Goal: Communication & Community: Answer question/provide support

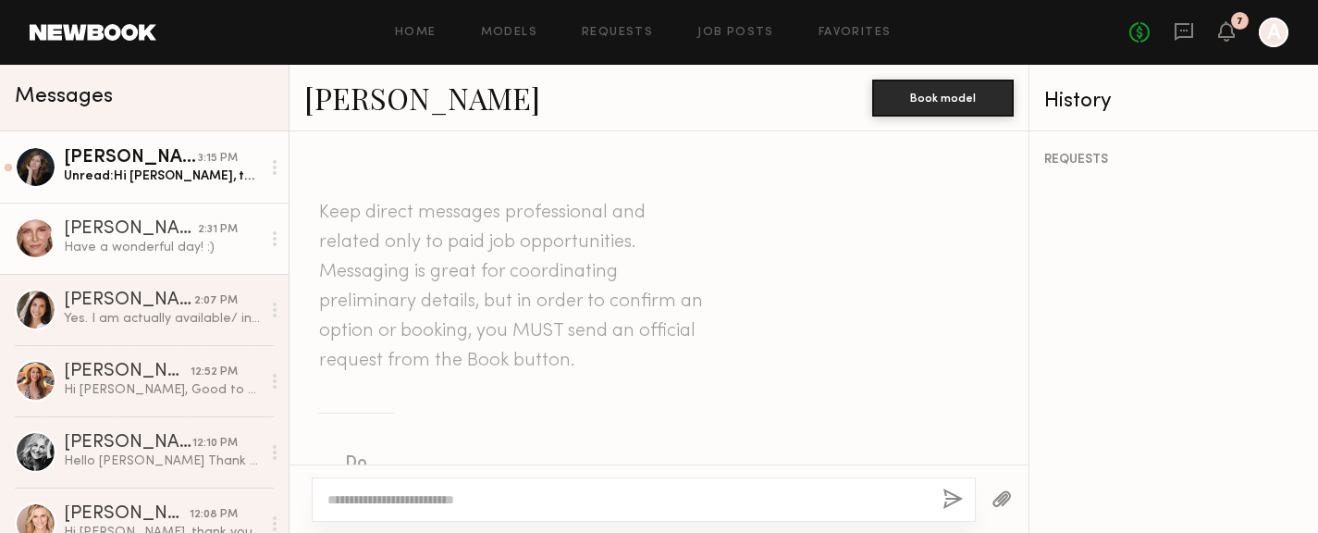
scroll to position [1074, 0]
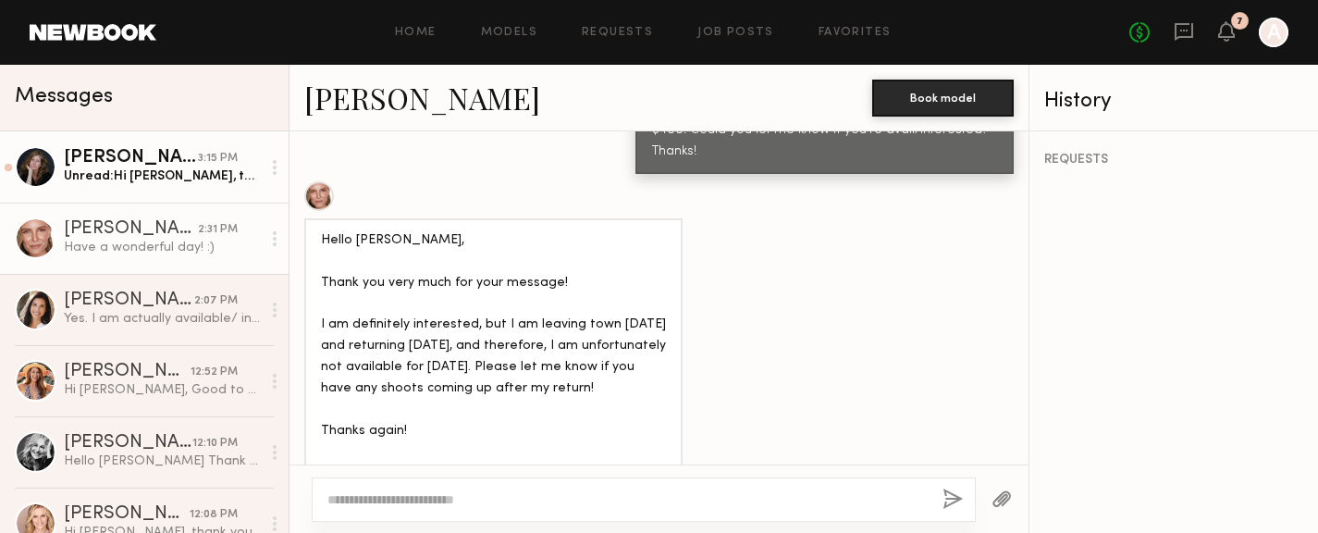
click at [193, 182] on div "Unread: Hi Anne, thank you. What I meant was what will the job entails? From wh…" at bounding box center [162, 176] width 197 height 18
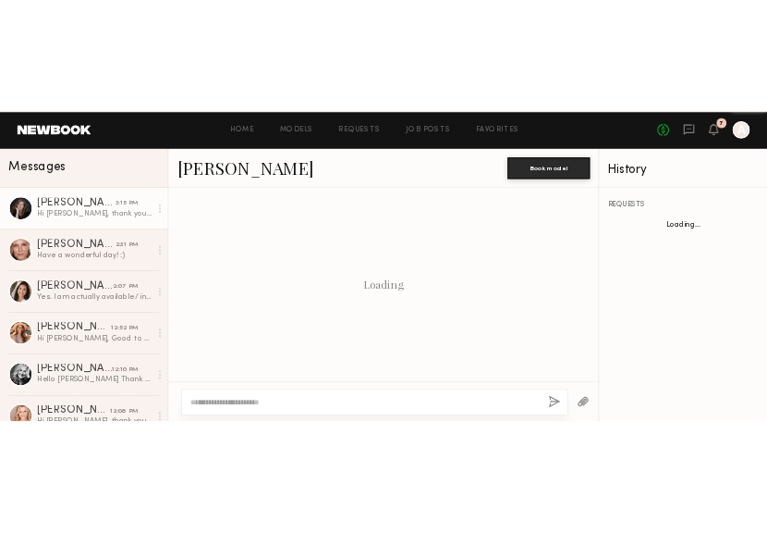
scroll to position [1659, 0]
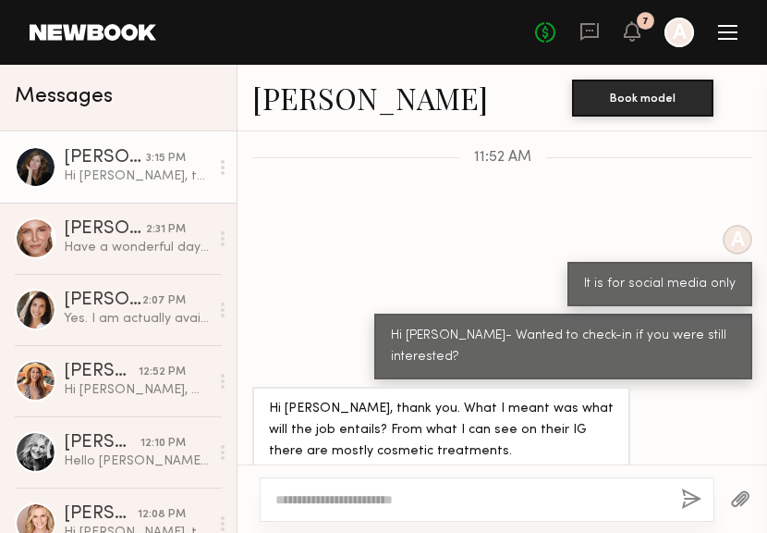
click at [583, 497] on textarea at bounding box center [471, 499] width 391 height 18
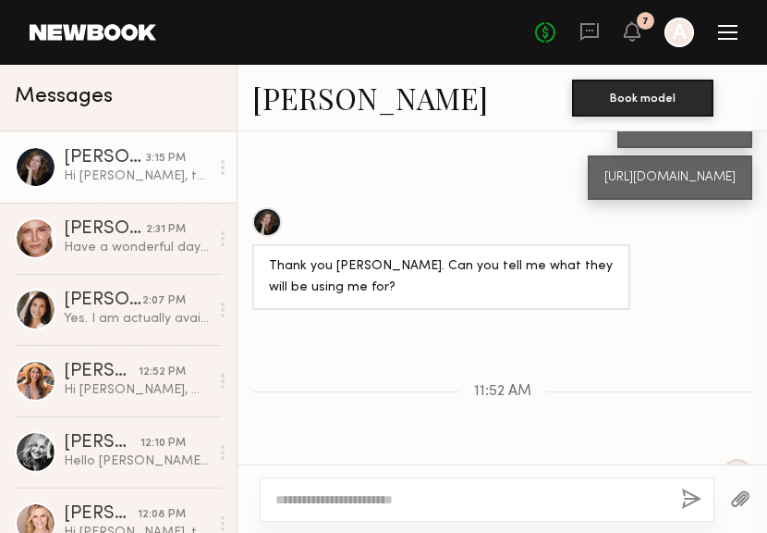
scroll to position [2490, 0]
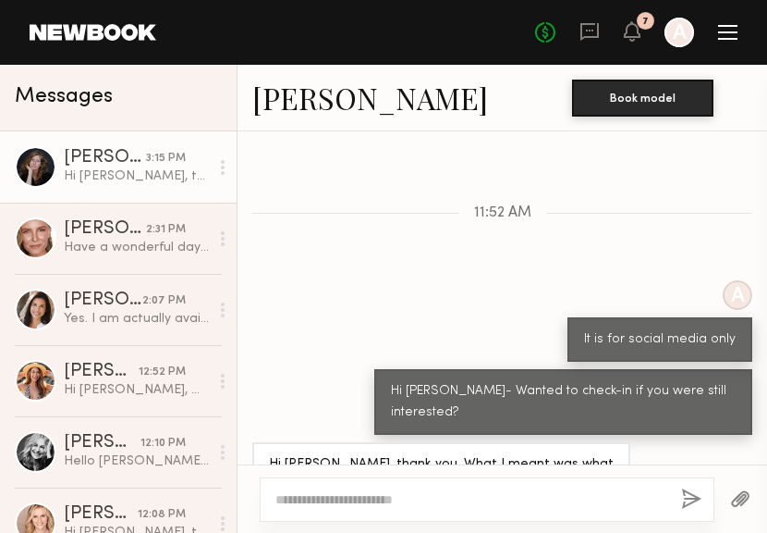
click at [418, 498] on textarea at bounding box center [471, 499] width 391 height 18
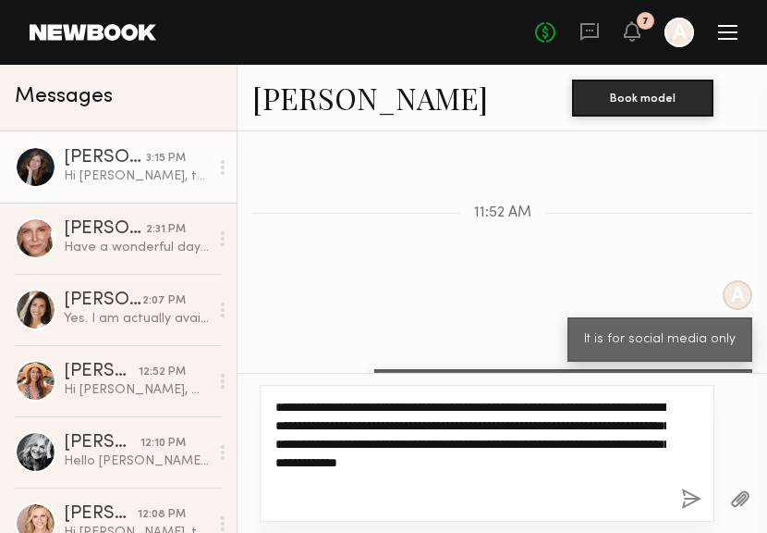
type textarea "**********"
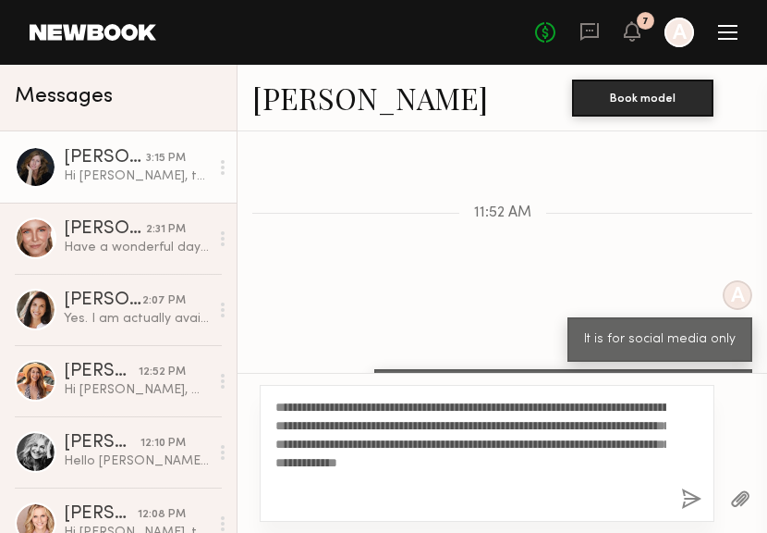
click at [694, 497] on button "button" at bounding box center [691, 499] width 20 height 23
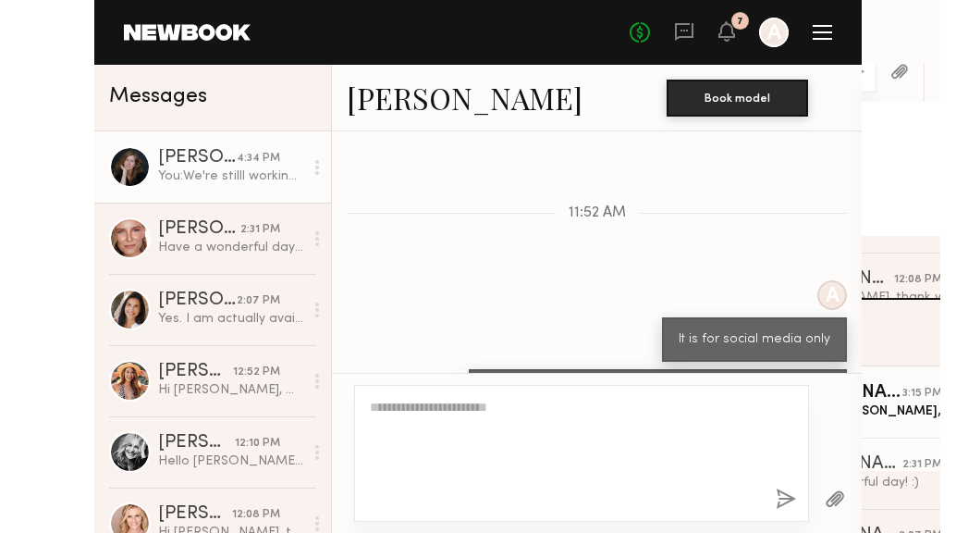
scroll to position [2804, 0]
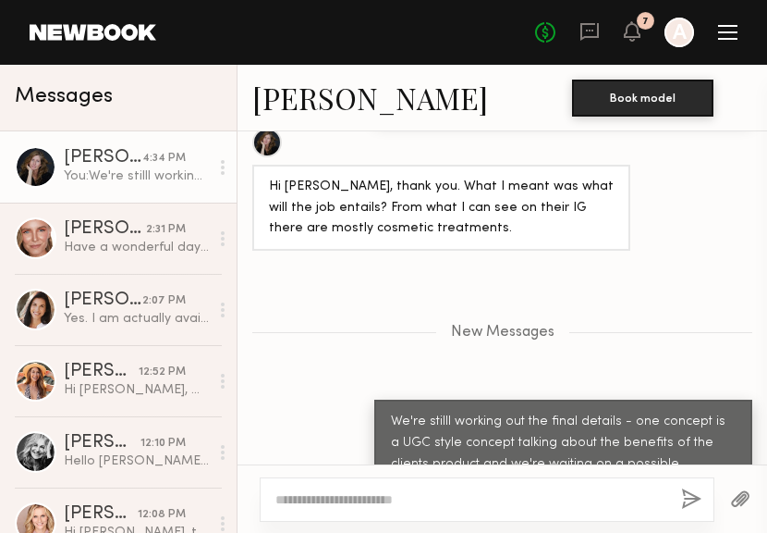
click at [316, 97] on link "[PERSON_NAME]" at bounding box center [370, 98] width 236 height 40
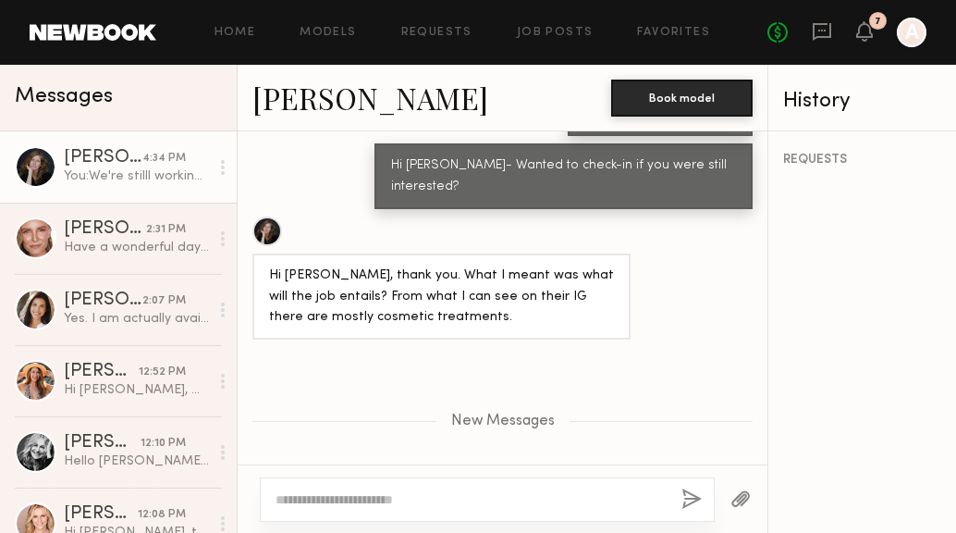
scroll to position [2893, 0]
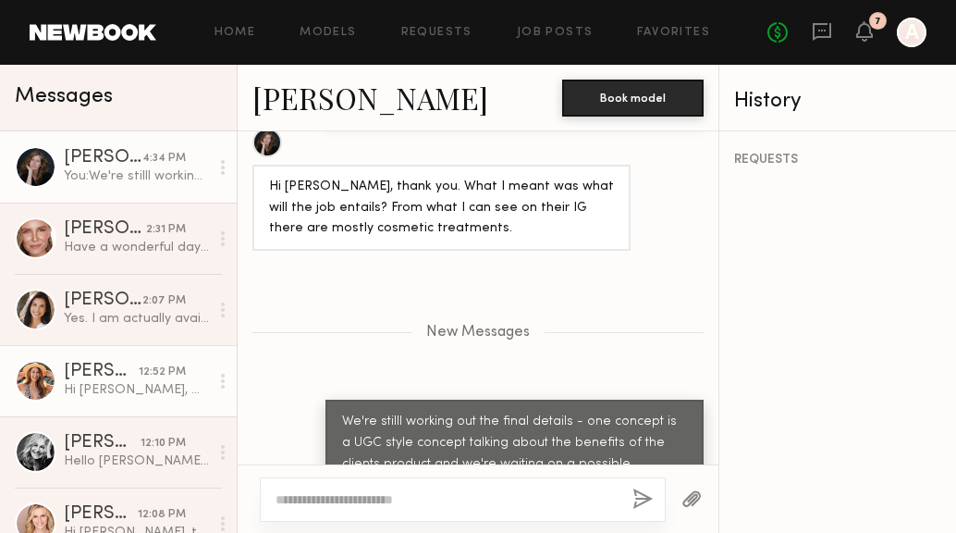
click at [136, 366] on div "[PERSON_NAME]" at bounding box center [101, 371] width 75 height 18
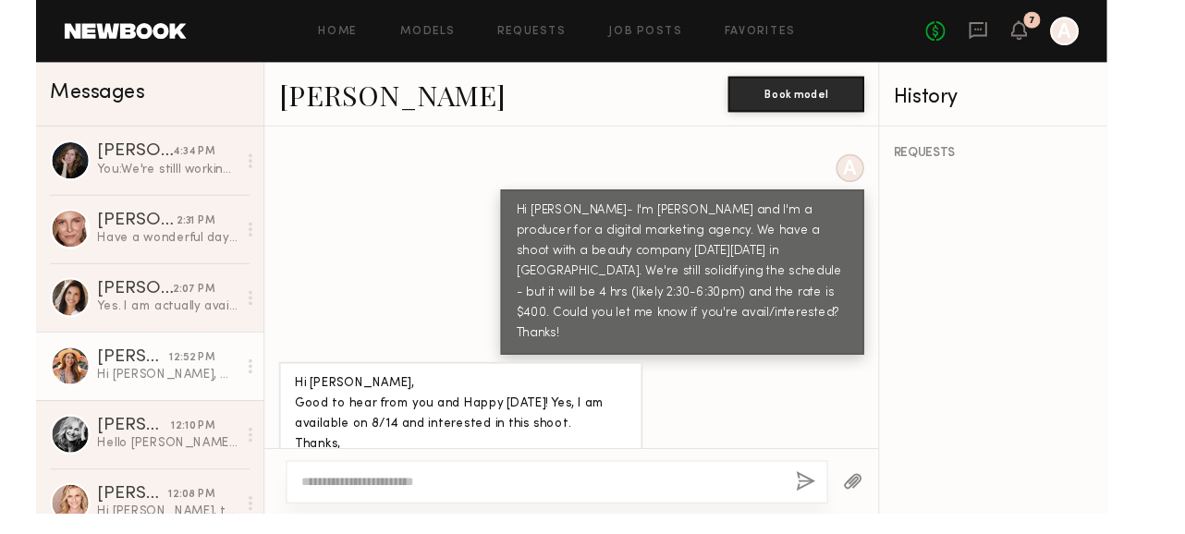
scroll to position [877, 0]
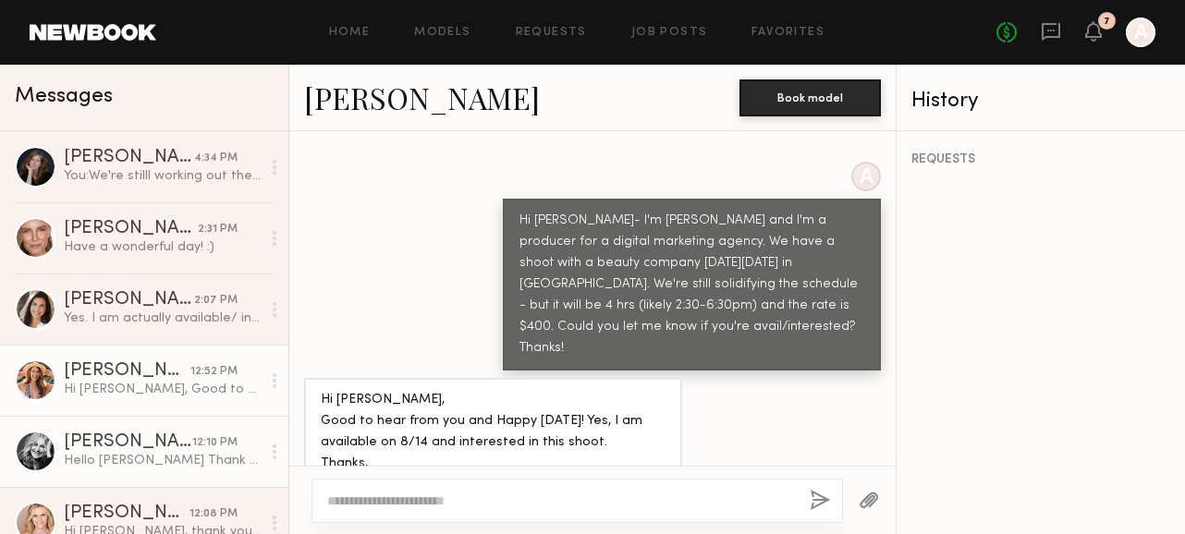
click at [168, 427] on link "Victoria C. 12:10 PM Hello Anne Thank you so much for your message . Sorry I wo…" at bounding box center [144, 451] width 288 height 71
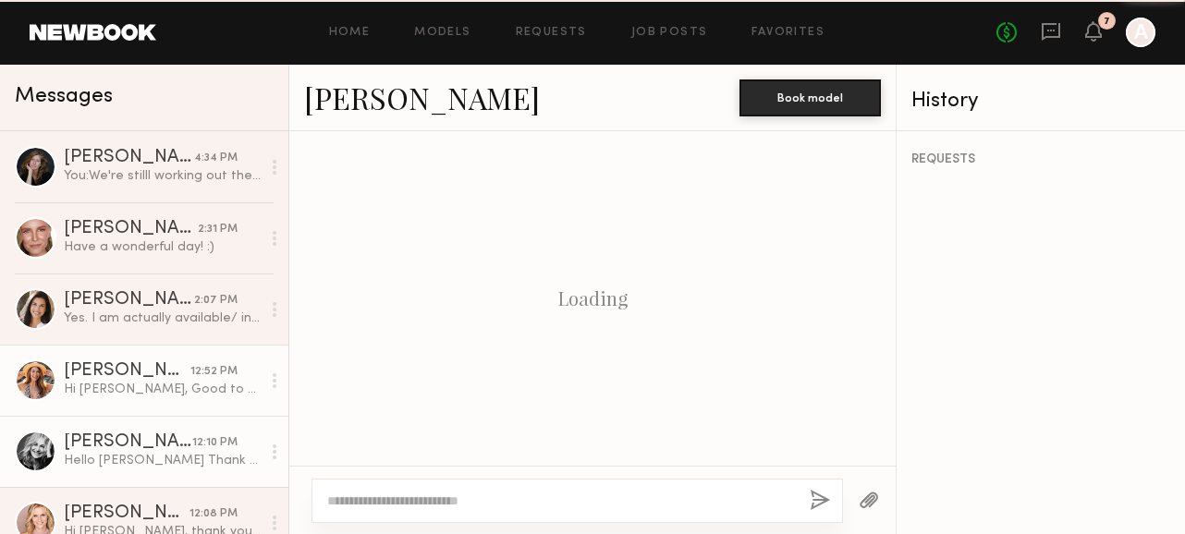
scroll to position [856, 0]
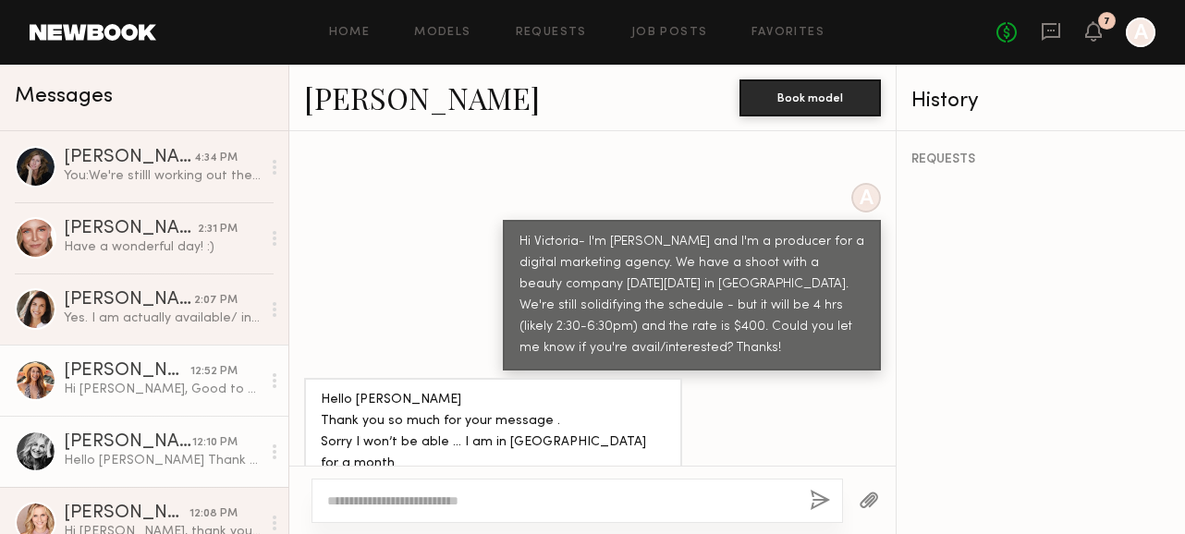
click at [114, 395] on div "Hi [PERSON_NAME], Good to hear from you and Happy [DATE]! Yes, I am available o…" at bounding box center [162, 390] width 197 height 18
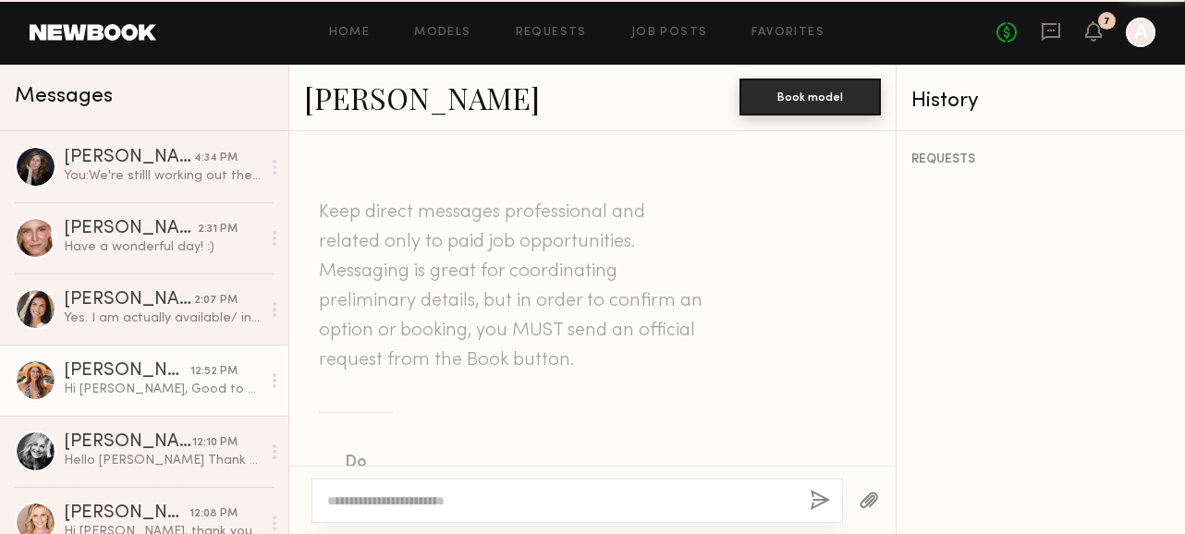
scroll to position [877, 0]
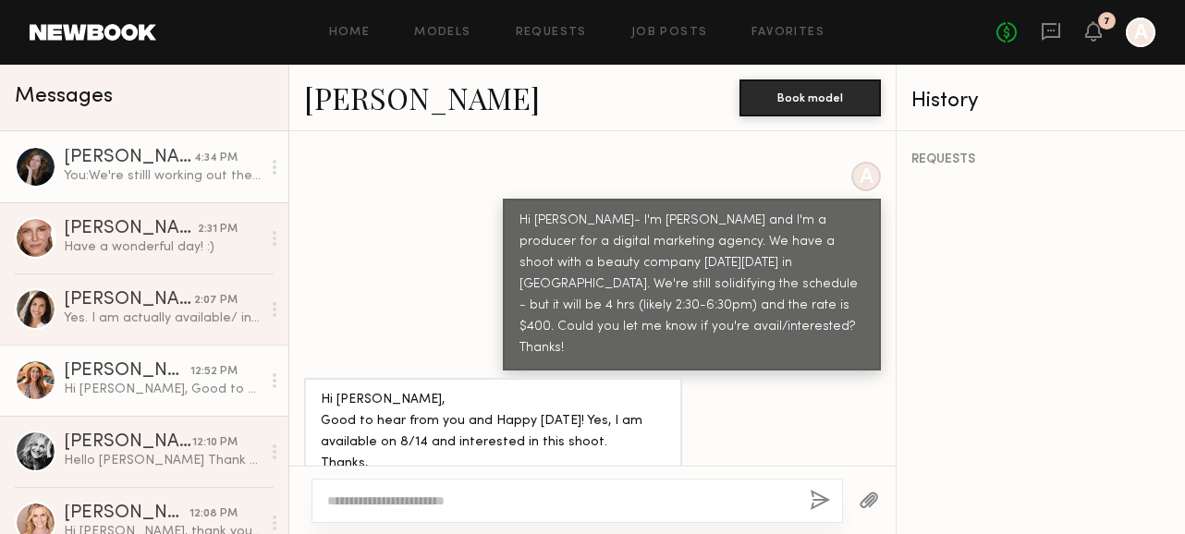
click at [115, 189] on link "Lorna L. 4:34 PM You: We're stilll working out the final details - one concept …" at bounding box center [144, 166] width 288 height 71
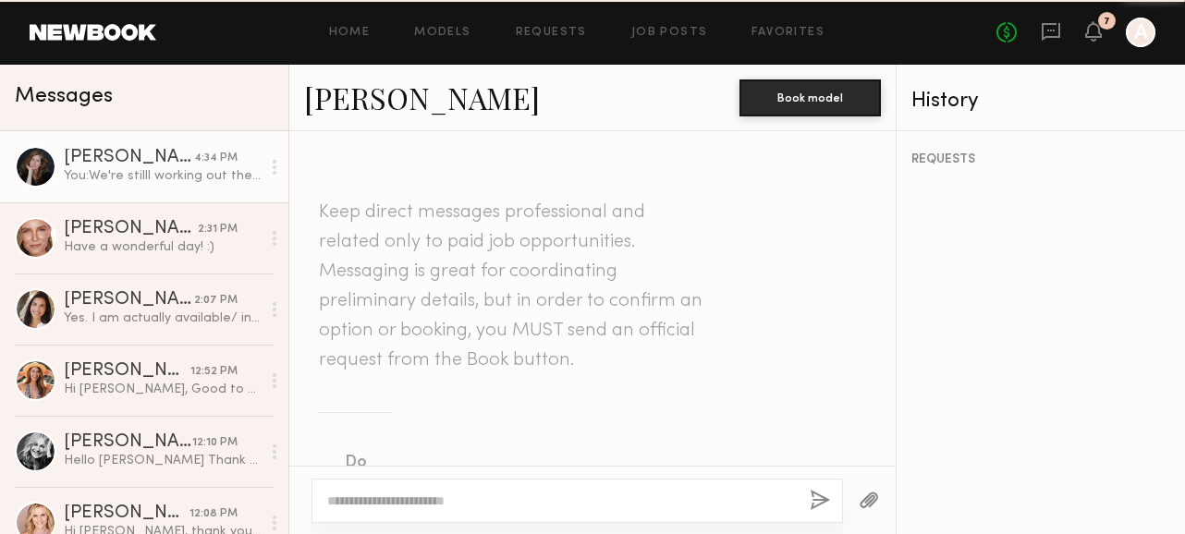
scroll to position [2751, 0]
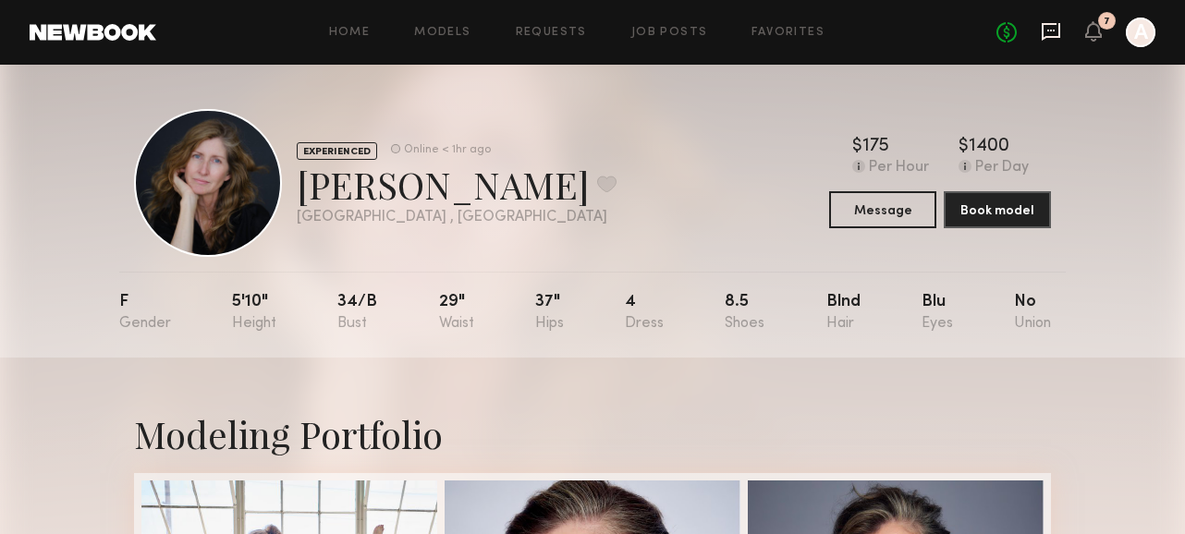
click at [766, 27] on icon at bounding box center [1051, 31] width 20 height 20
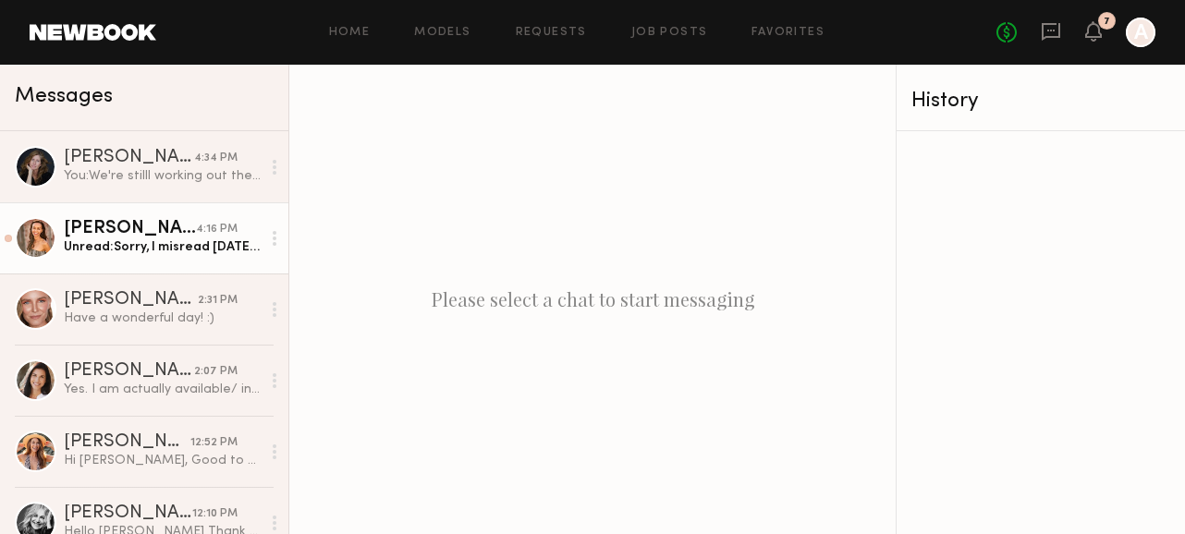
click at [190, 259] on link "Alessandra S. 4:16 PM Unread: Sorry, I misread Thursday for Tuesday. Never mind…" at bounding box center [144, 237] width 288 height 71
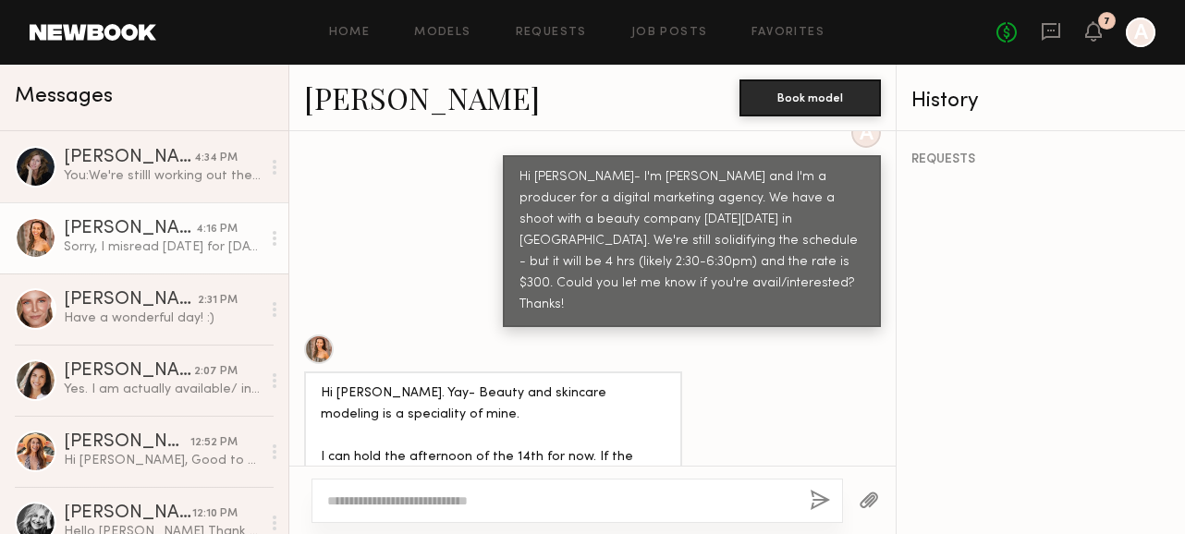
scroll to position [919, 0]
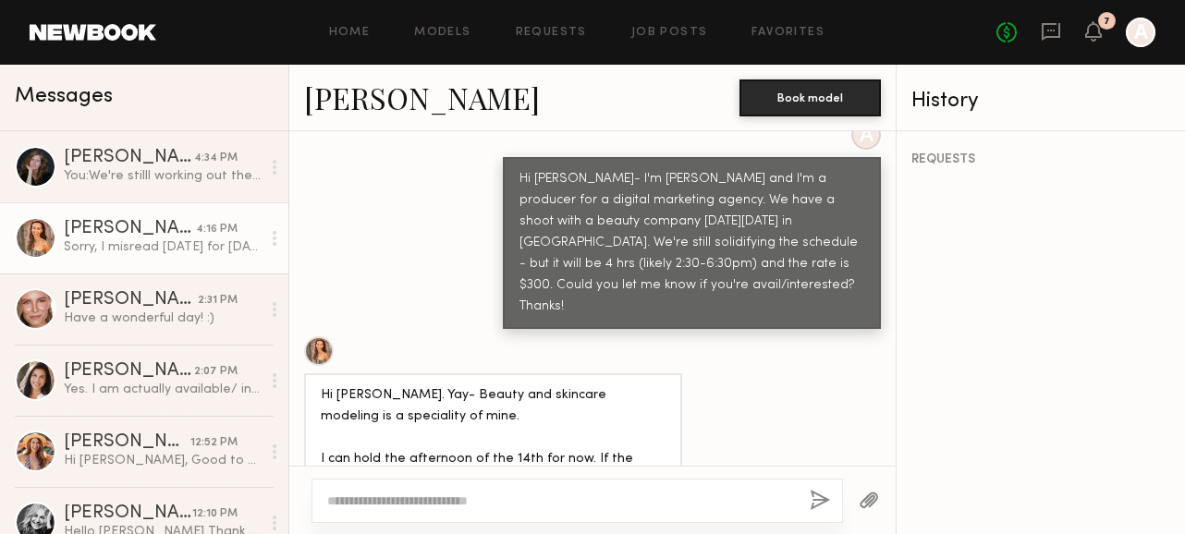
click at [411, 98] on link "[PERSON_NAME]" at bounding box center [422, 98] width 236 height 40
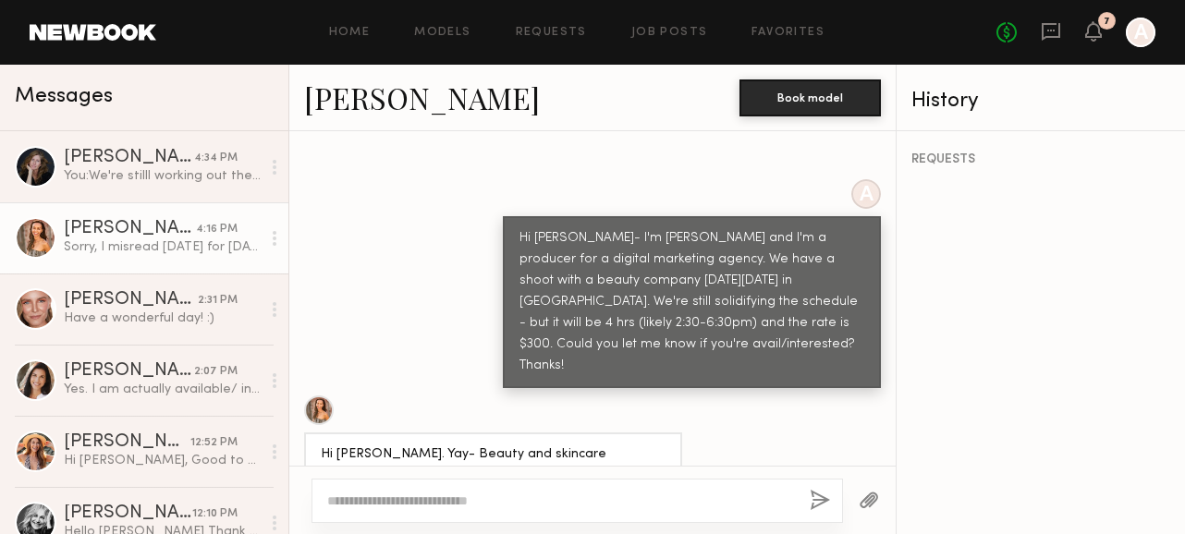
scroll to position [856, 0]
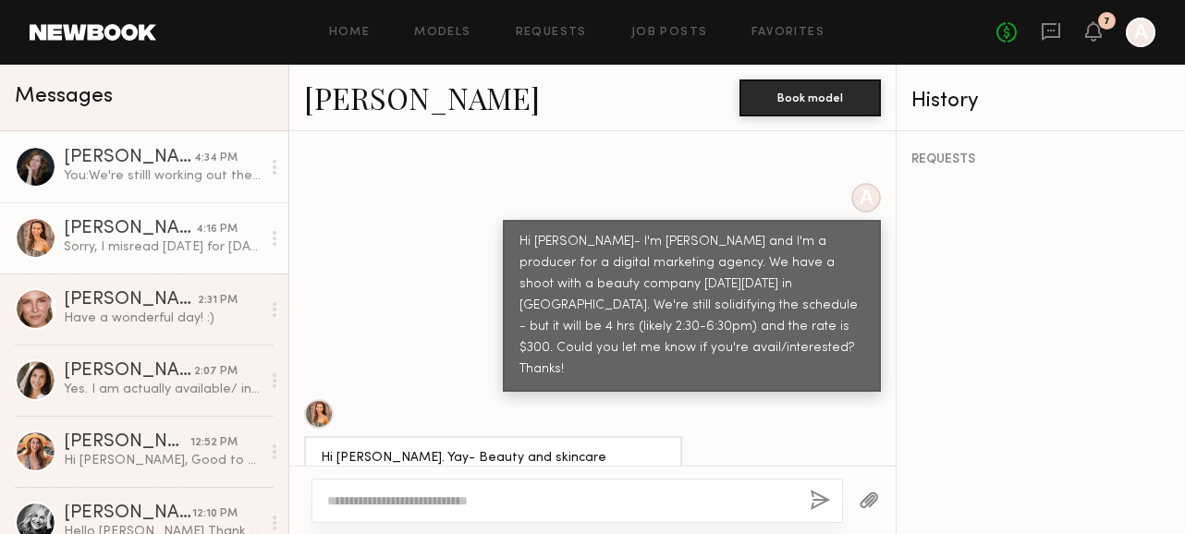
click at [173, 172] on div "You: We're stilll working out the final details - one concept is a UGC style co…" at bounding box center [162, 176] width 197 height 18
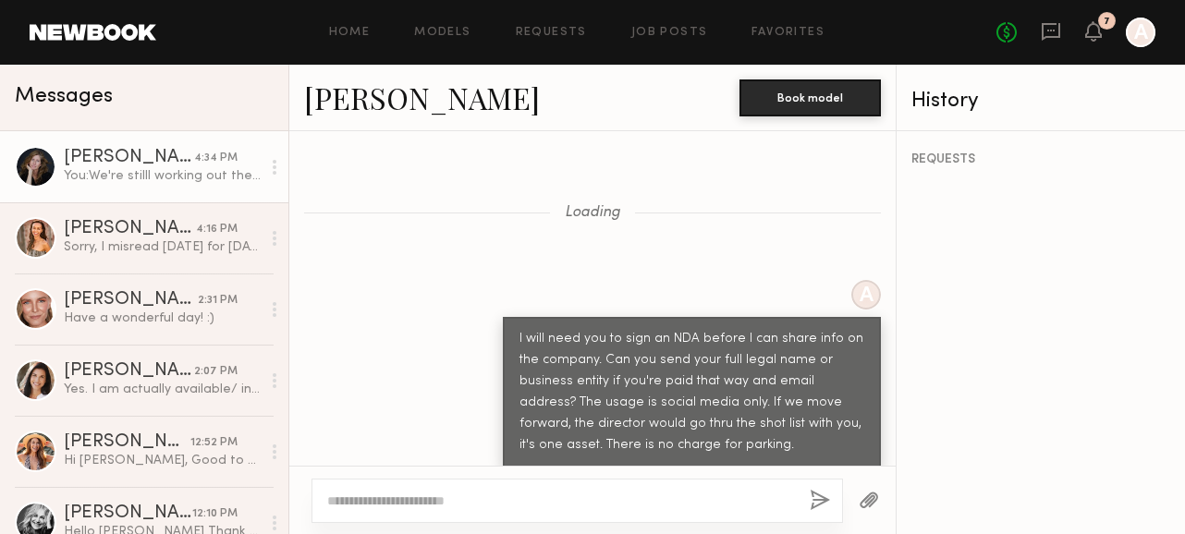
scroll to position [1424, 0]
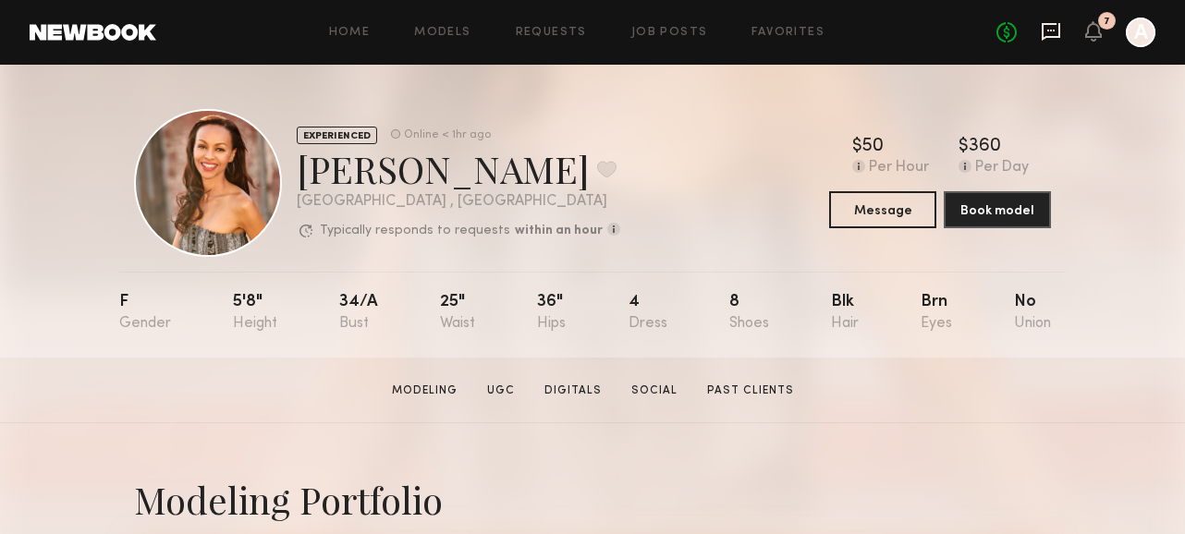
click at [1049, 34] on icon at bounding box center [1051, 31] width 20 height 20
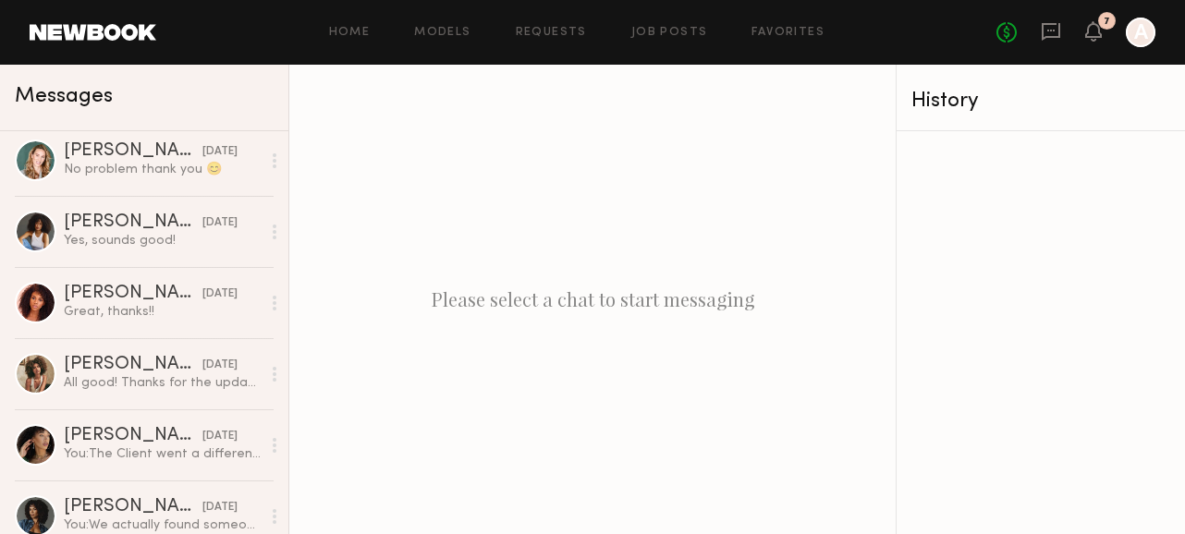
scroll to position [1319, 0]
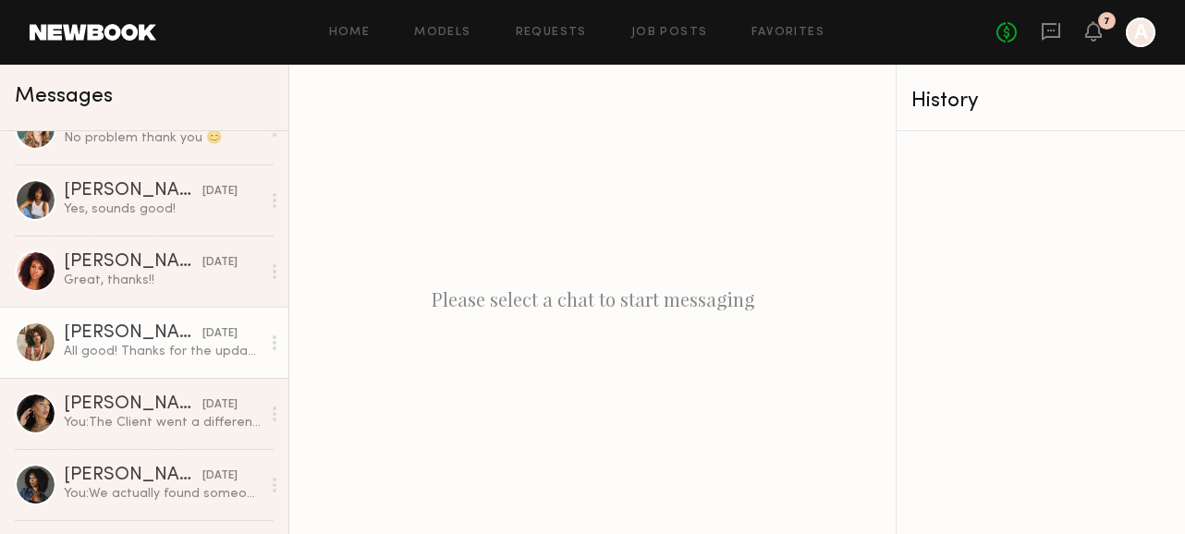
click at [174, 345] on div "All good! Thanks for the update I appreciate it (:" at bounding box center [162, 352] width 197 height 18
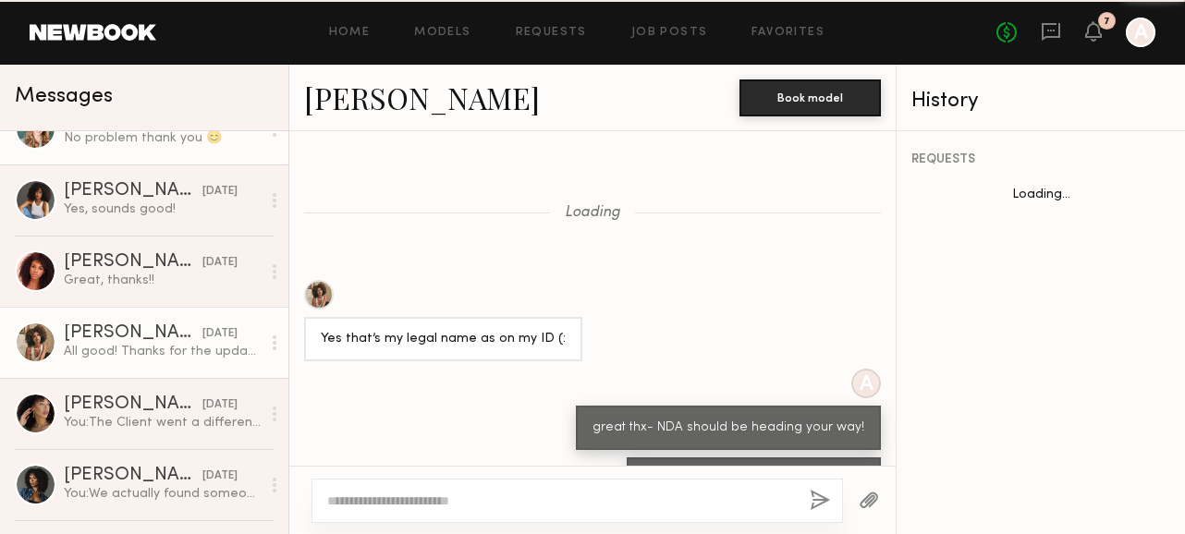
scroll to position [722, 0]
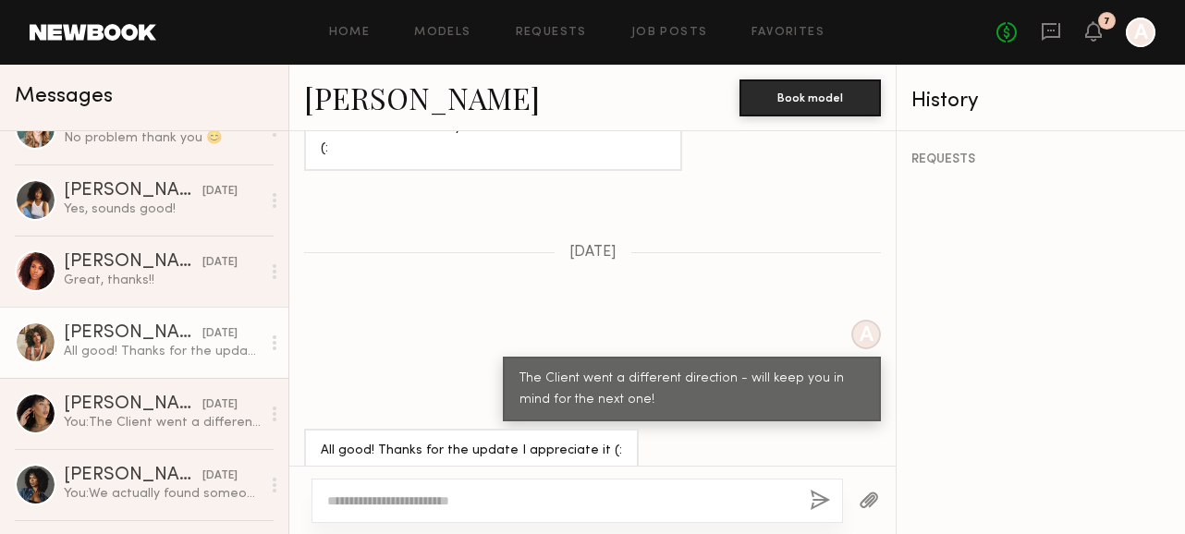
click at [352, 108] on link "Monica M." at bounding box center [422, 98] width 236 height 40
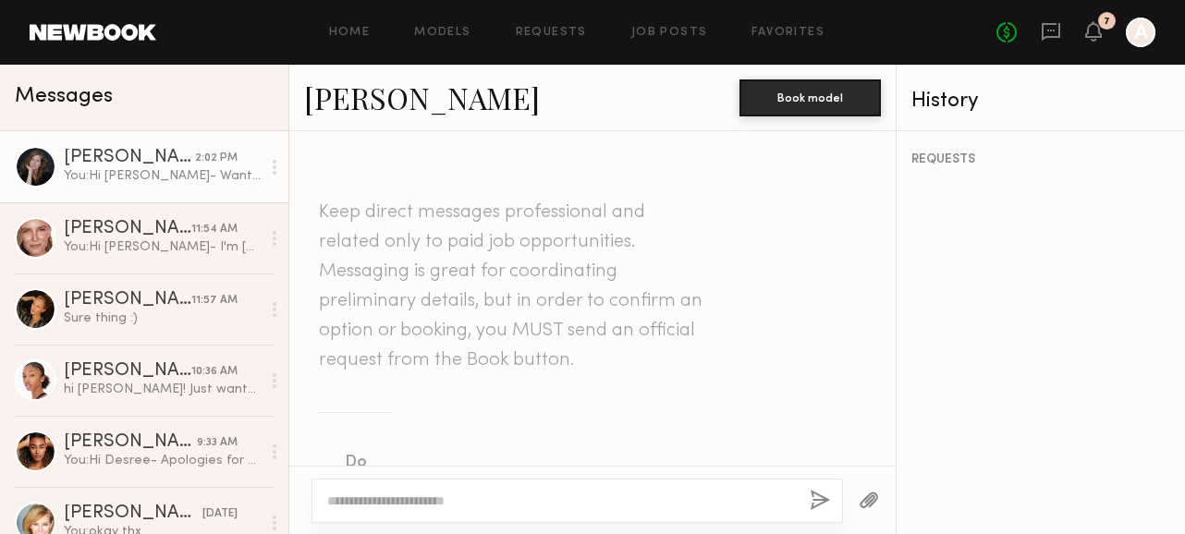
scroll to position [2891, 0]
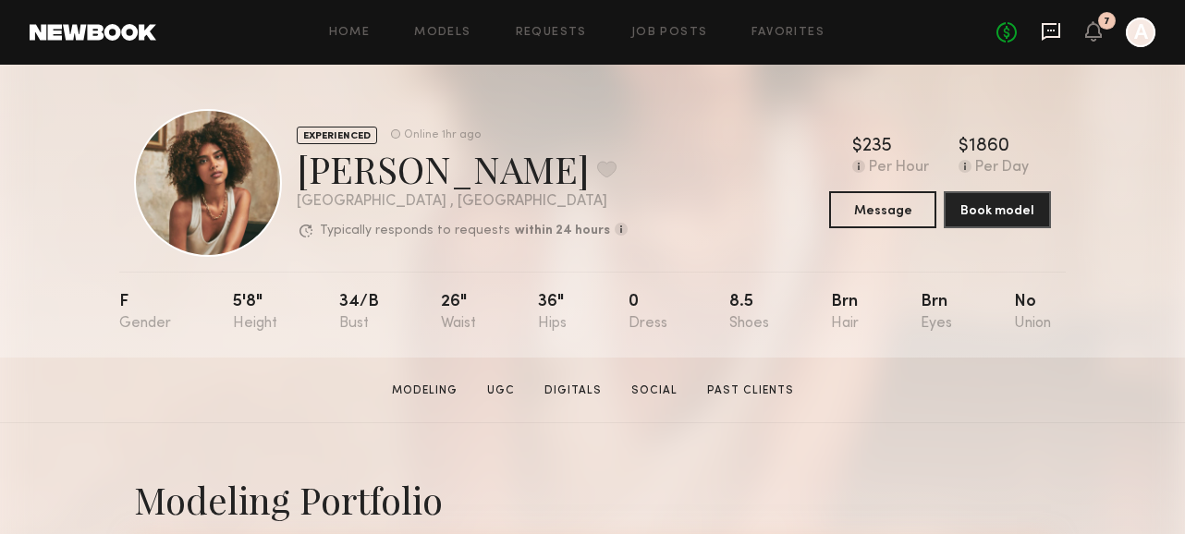
click at [1046, 28] on icon at bounding box center [1051, 31] width 20 height 20
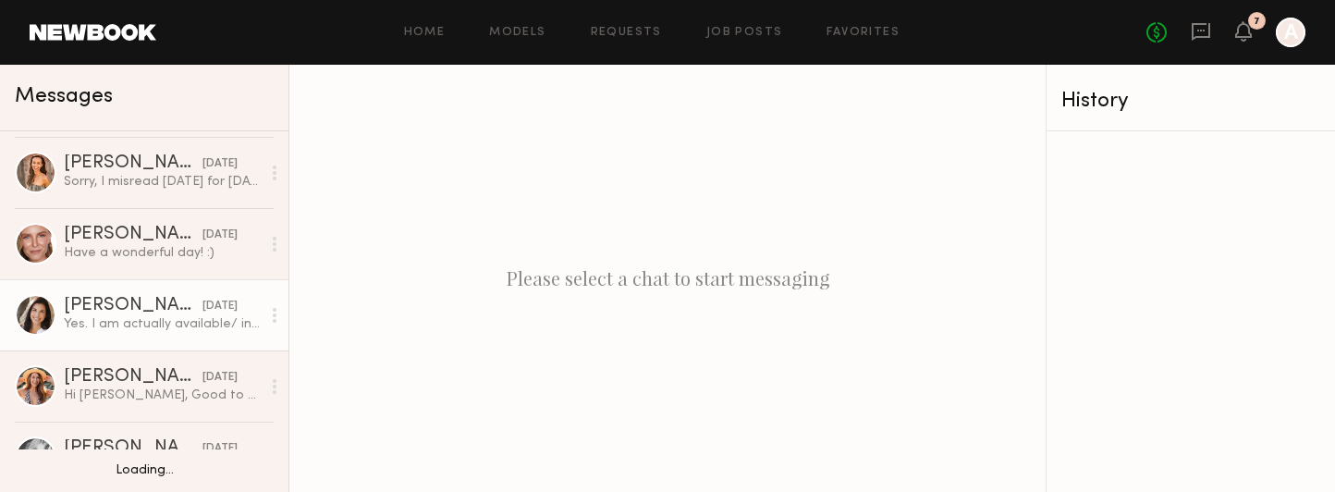
scroll to position [81, 0]
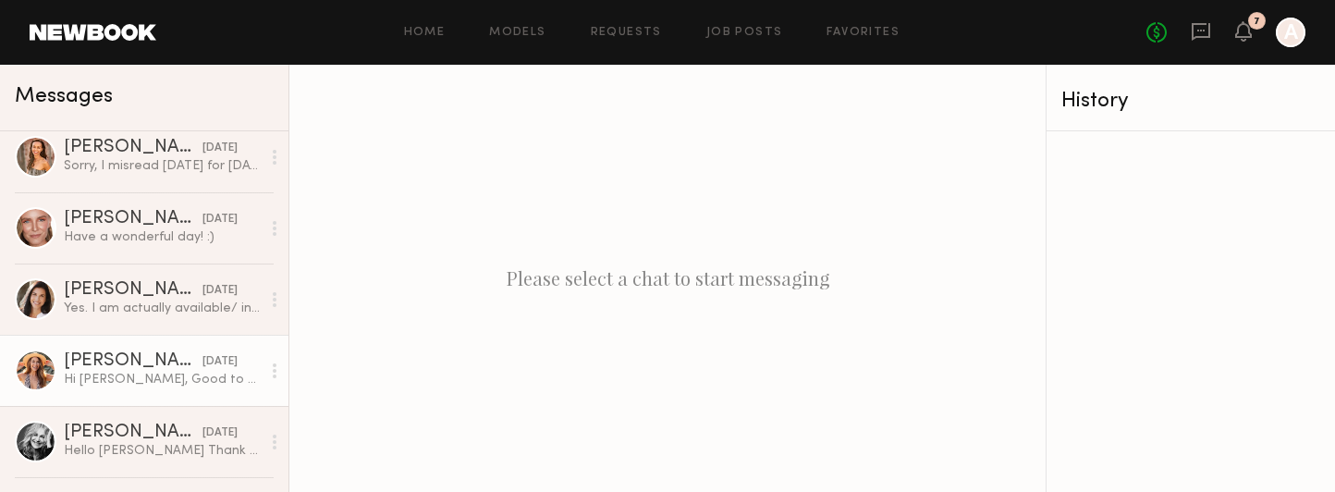
click at [99, 393] on link "[PERSON_NAME] [DATE] Hi [PERSON_NAME], Good to hear from you and Happy [DATE]! …" at bounding box center [144, 370] width 288 height 71
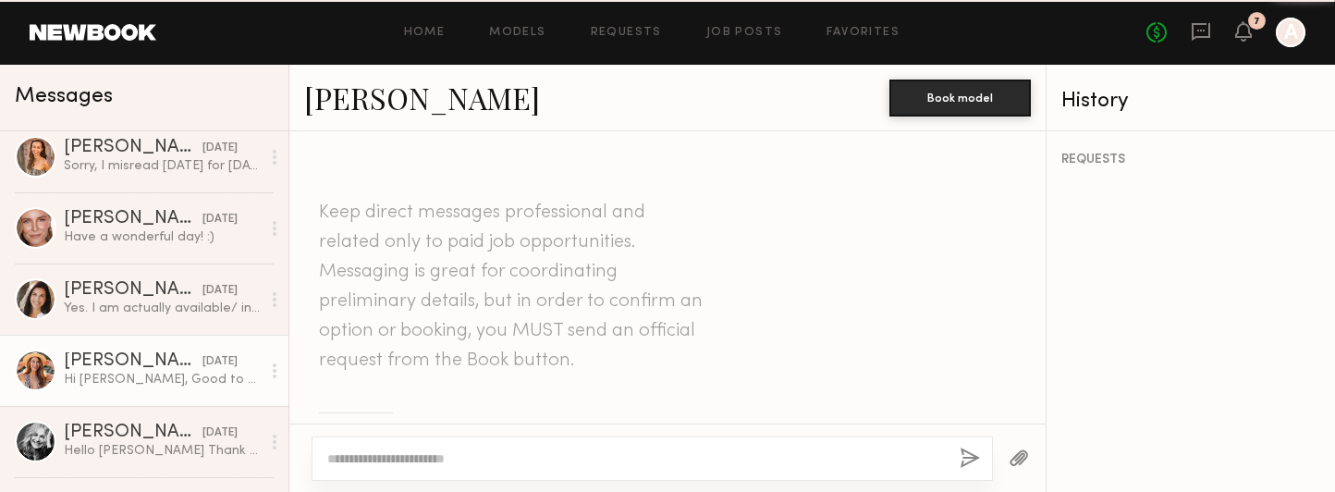
scroll to position [728, 0]
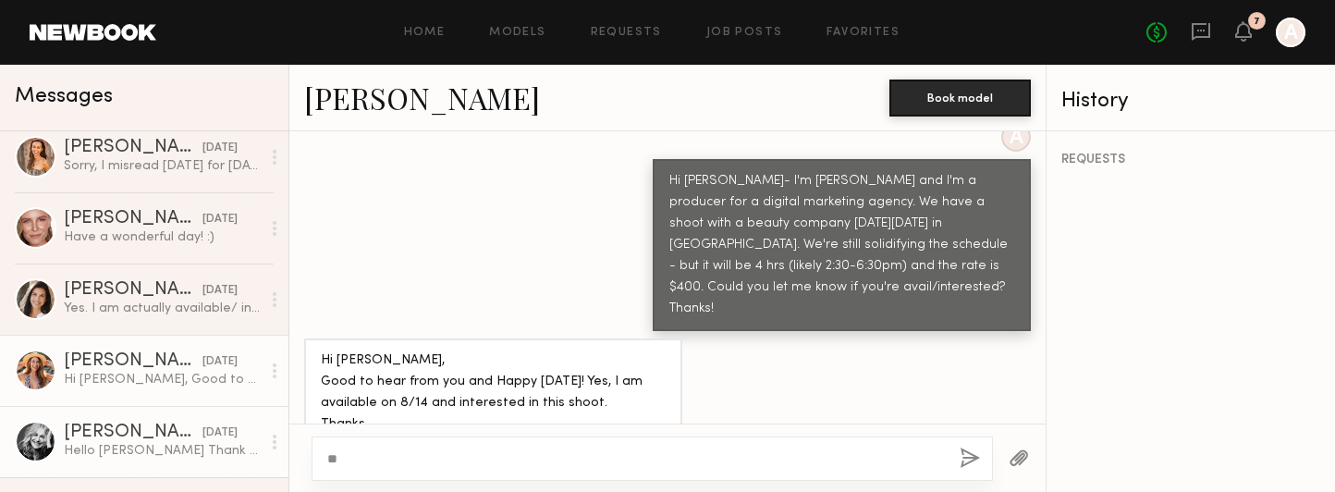
type textarea "*"
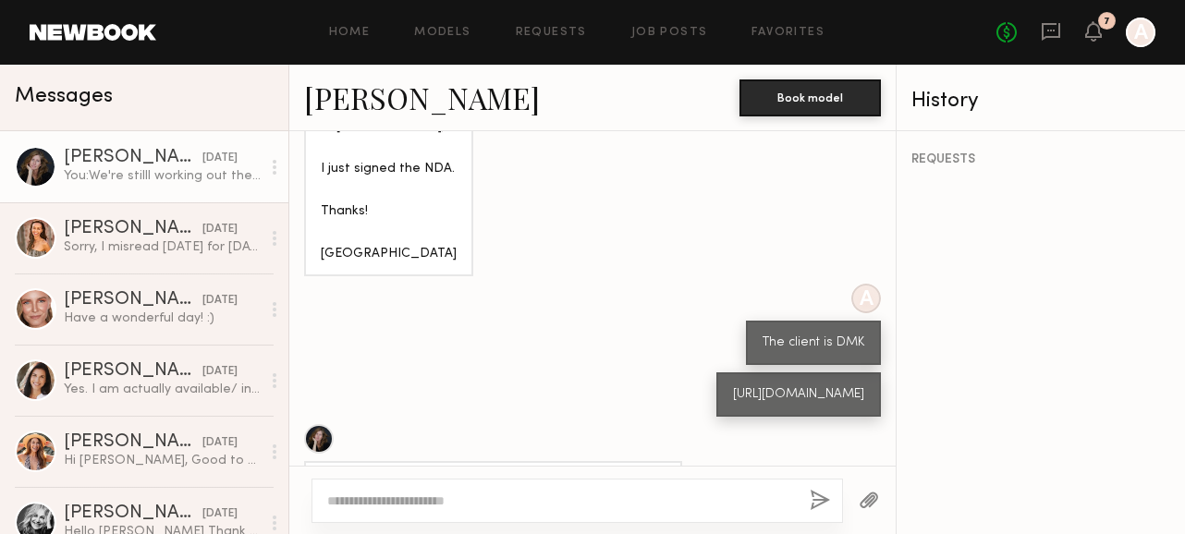
scroll to position [2026, 0]
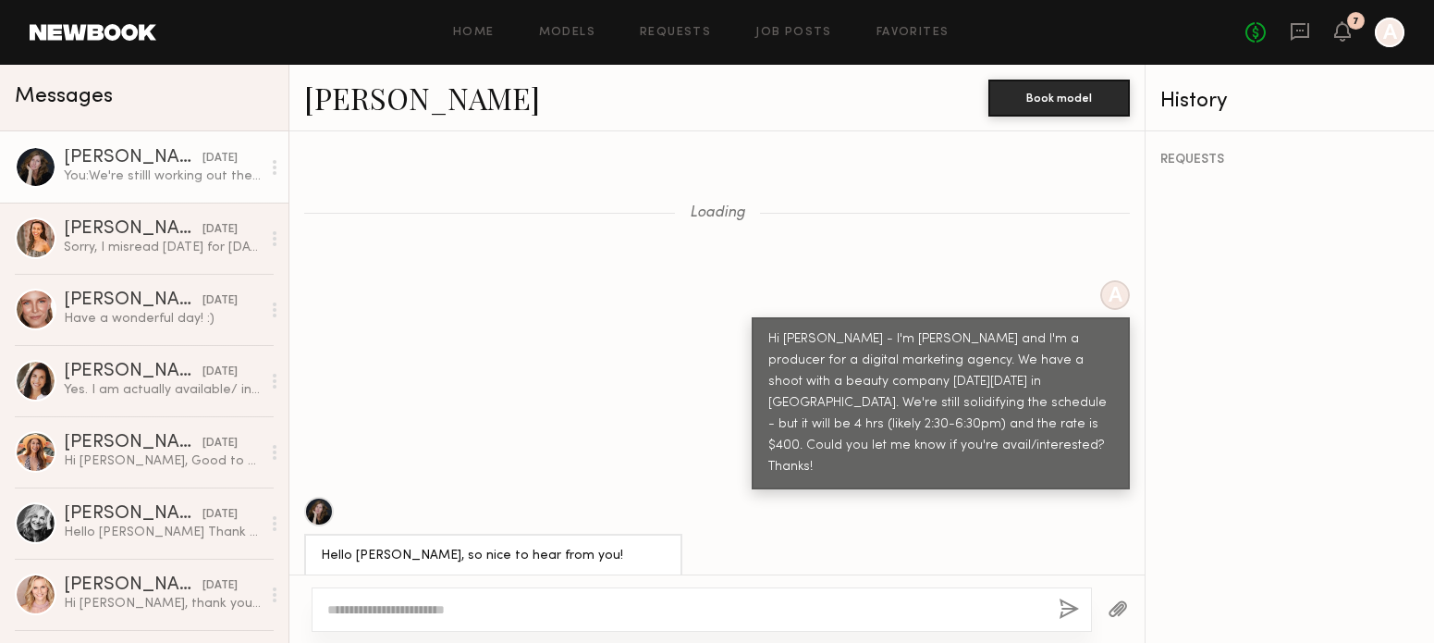
scroll to position [1918, 0]
